Goal: Task Accomplishment & Management: Complete application form

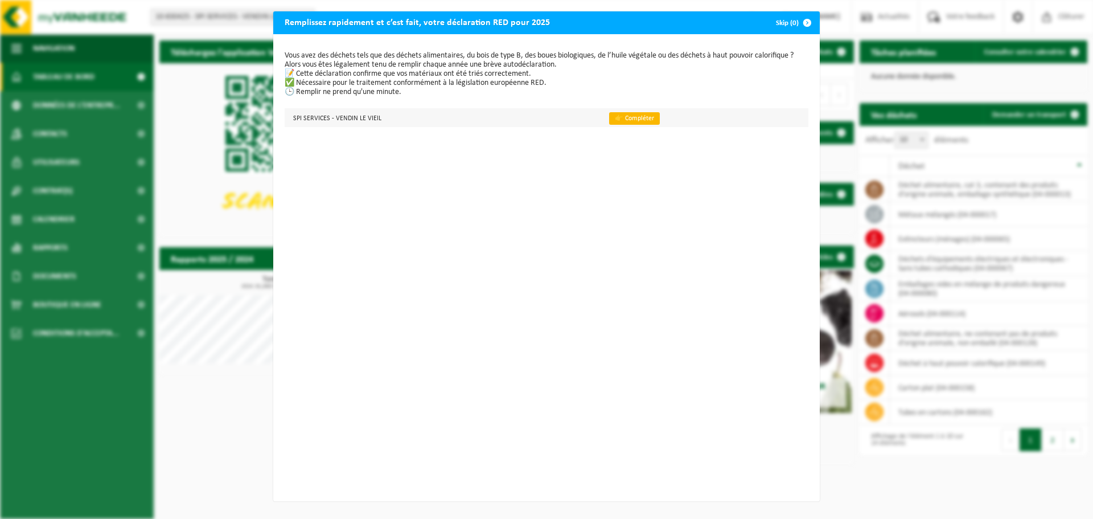
click at [627, 116] on link "👉 Compléter" at bounding box center [634, 118] width 51 height 13
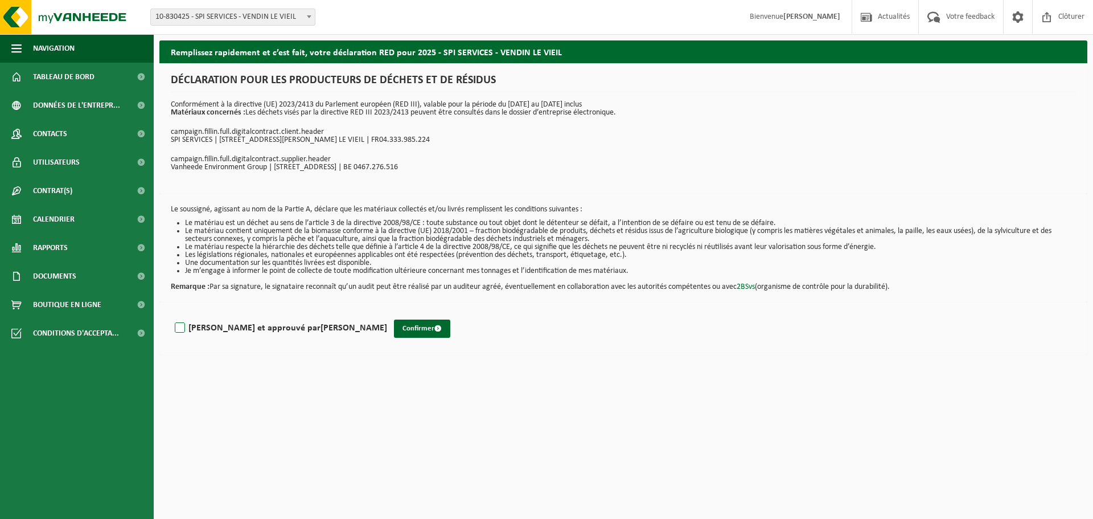
click at [181, 327] on label "Lu et approuvé par CÉCILE Bancquart" at bounding box center [279, 327] width 215 height 17
click at [387, 314] on input "Lu et approuvé par CÉCILE Bancquart" at bounding box center [387, 313] width 1 height 1
checkbox input "true"
click at [394, 326] on button "Confirmer" at bounding box center [422, 328] width 56 height 18
